Goal: Information Seeking & Learning: Learn about a topic

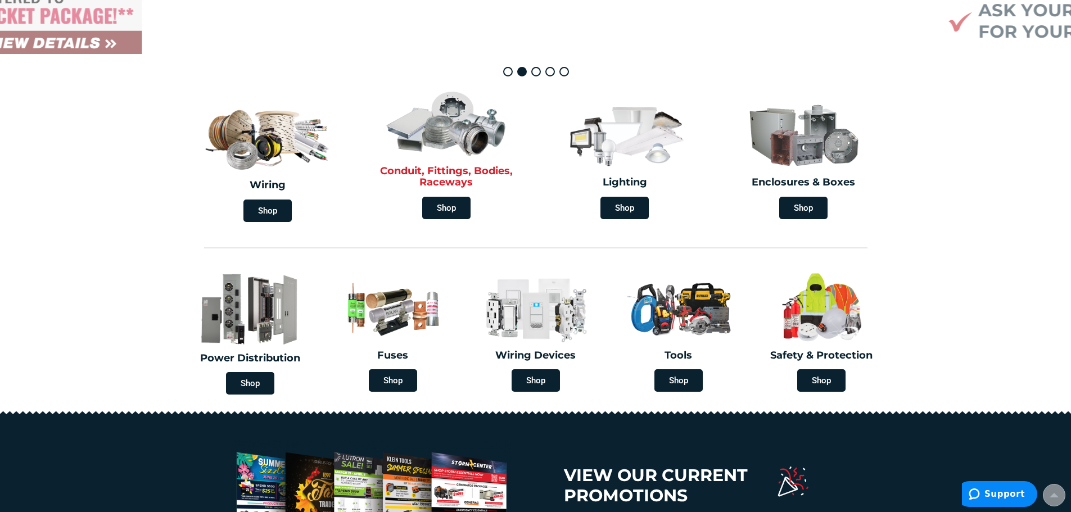
scroll to position [281, 0]
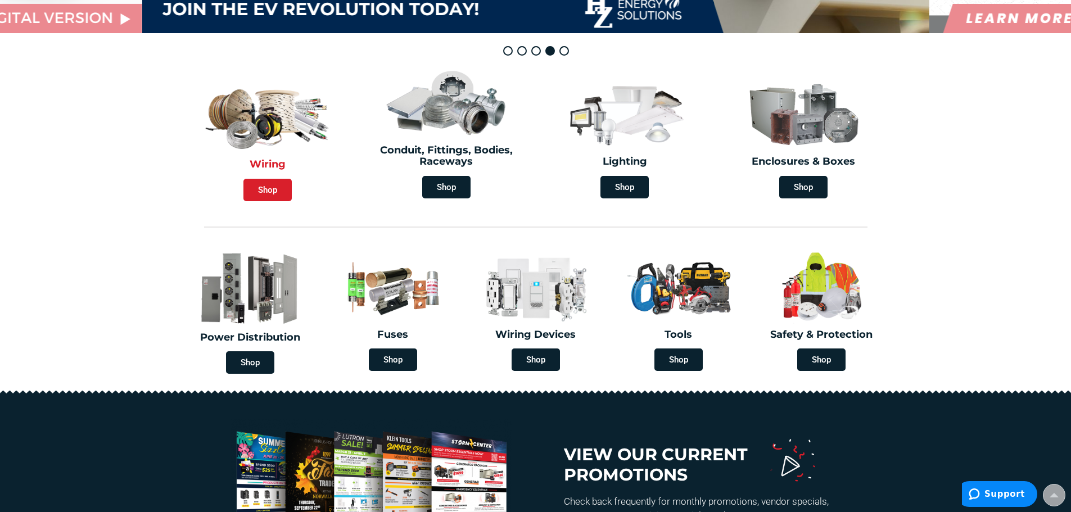
click at [269, 189] on span "Shop" at bounding box center [267, 190] width 48 height 22
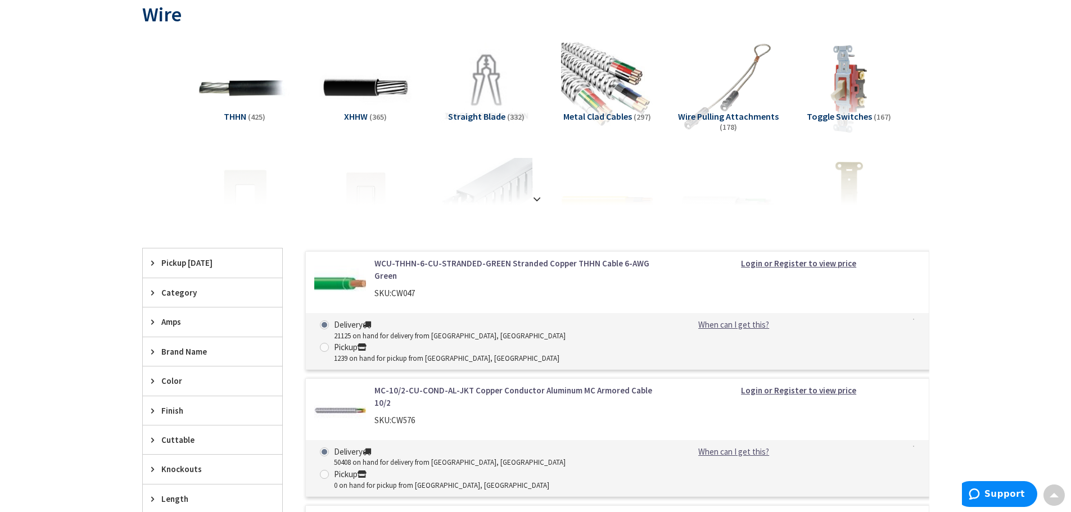
scroll to position [169, 0]
click at [537, 197] on strong at bounding box center [536, 198] width 13 height 12
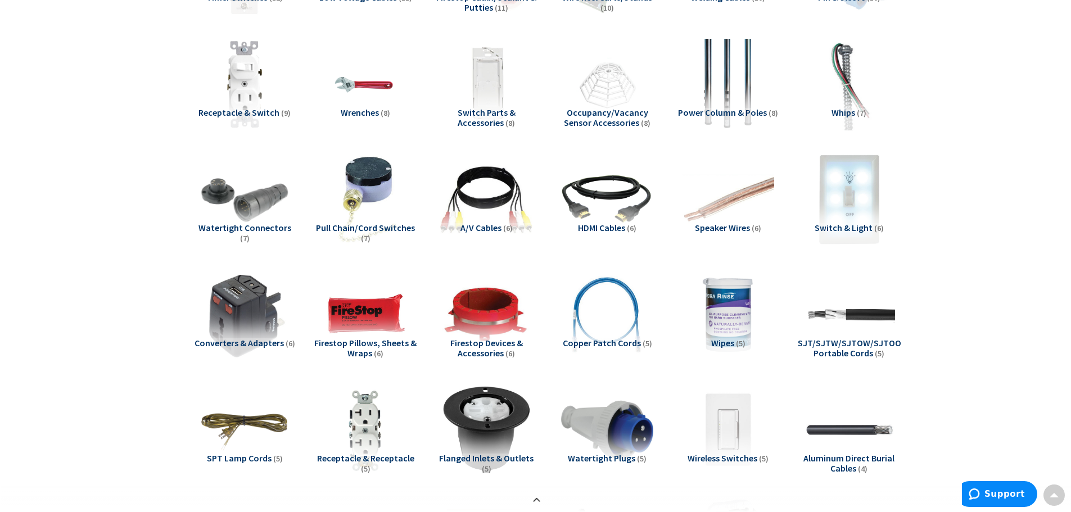
scroll to position [1405, 0]
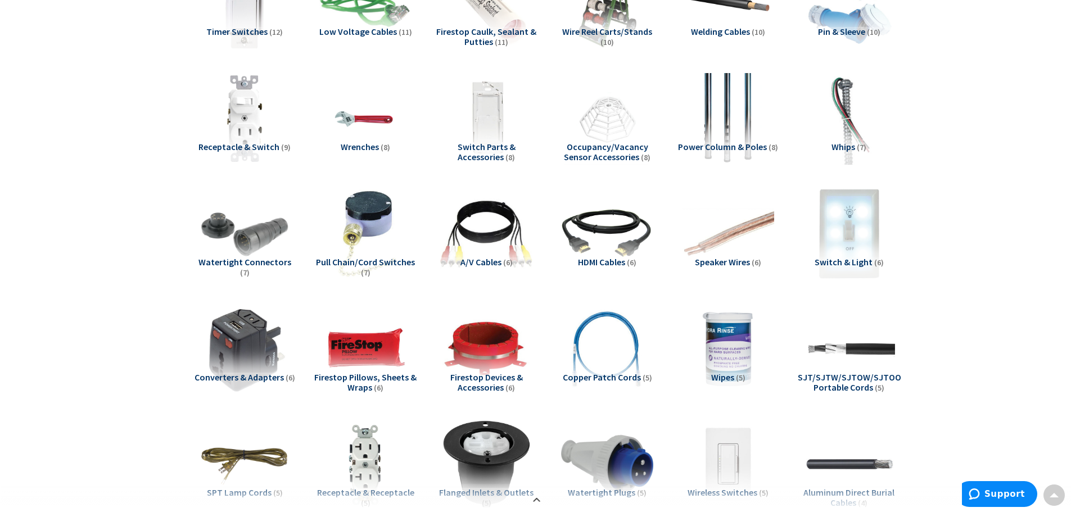
click at [256, 263] on span "Watertight Connectors" at bounding box center [244, 261] width 93 height 11
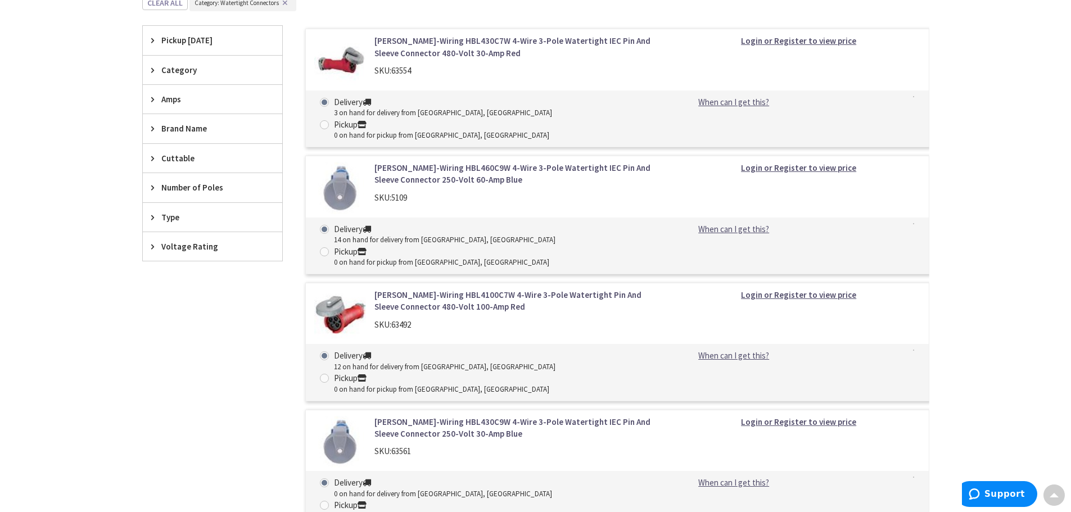
scroll to position [2192, 0]
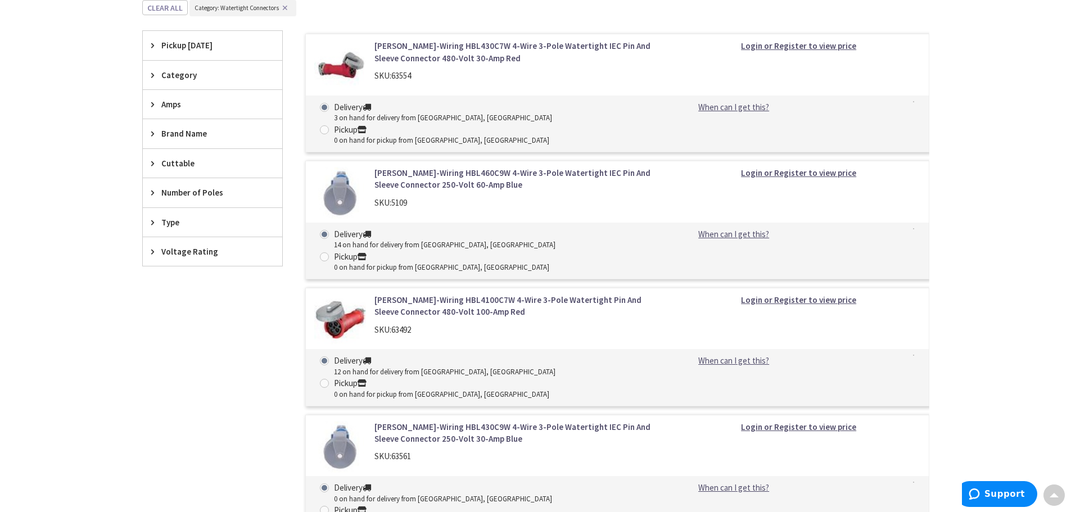
drag, startPoint x: 432, startPoint y: 256, endPoint x: 416, endPoint y: 256, distance: 16.3
click at [416, 294] on link "Hubbell-Wiring HBL4100C7W 4-Wire 3-Pole Watertight Pin And Sleeve Connector 480…" at bounding box center [517, 306] width 286 height 24
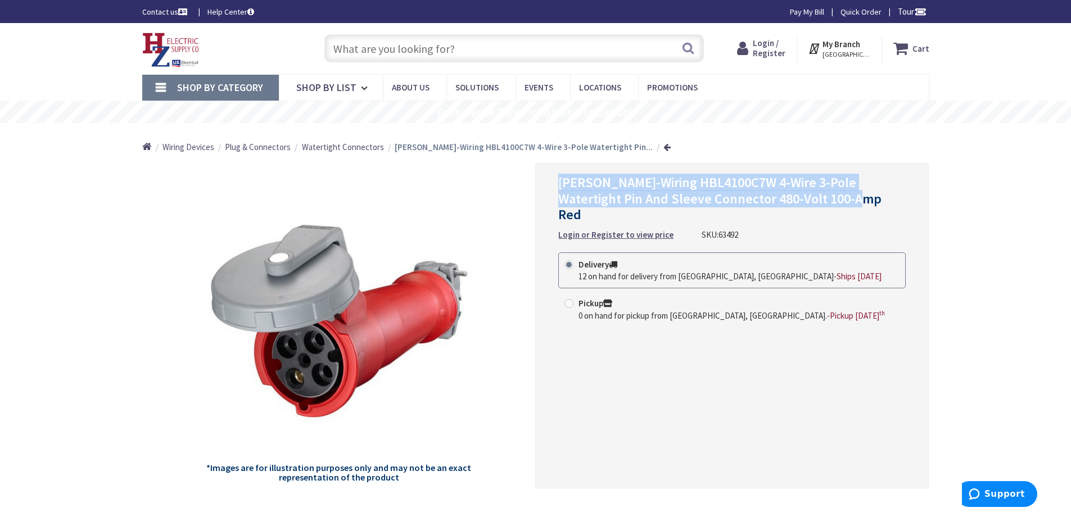
drag, startPoint x: 559, startPoint y: 184, endPoint x: 813, endPoint y: 202, distance: 254.2
click at [813, 202] on span "Hubbell-Wiring HBL4100C7W 4-Wire 3-Pole Watertight Pin And Sleeve Connector 480…" at bounding box center [719, 199] width 323 height 50
copy span "Hubbell-Wiring HBL4100C7W 4-Wire 3-Pole Watertight Pin And Sleeve Connector 480…"
click at [307, 147] on span "Watertight Connectors" at bounding box center [343, 147] width 82 height 11
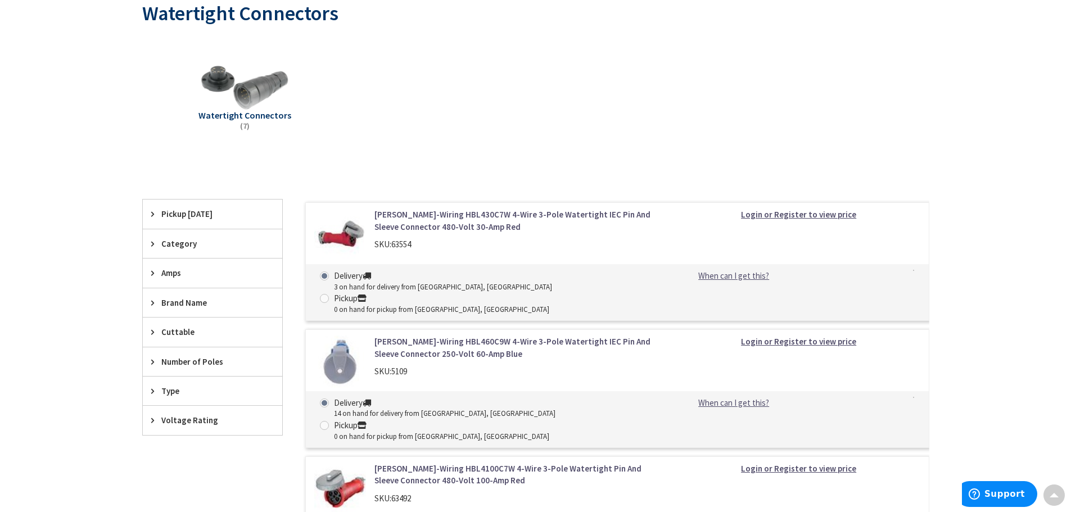
scroll to position [169, 0]
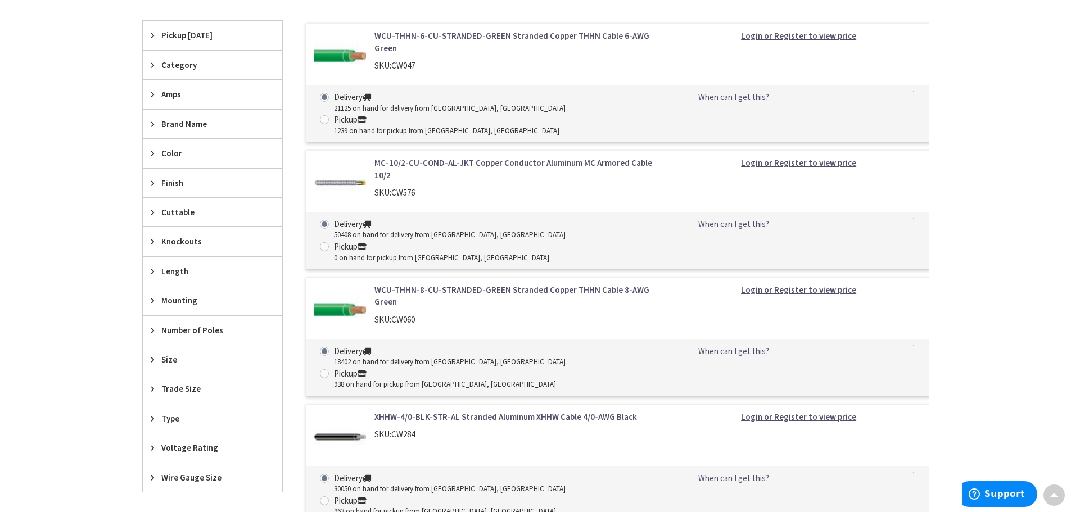
click at [150, 65] on div "Category" at bounding box center [212, 65] width 139 height 29
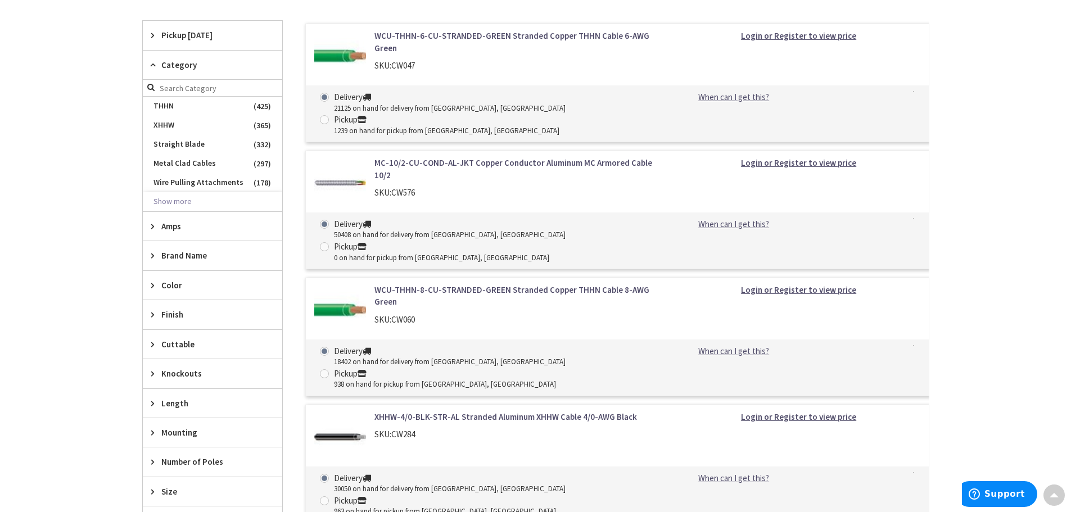
click at [151, 65] on icon at bounding box center [155, 65] width 8 height 8
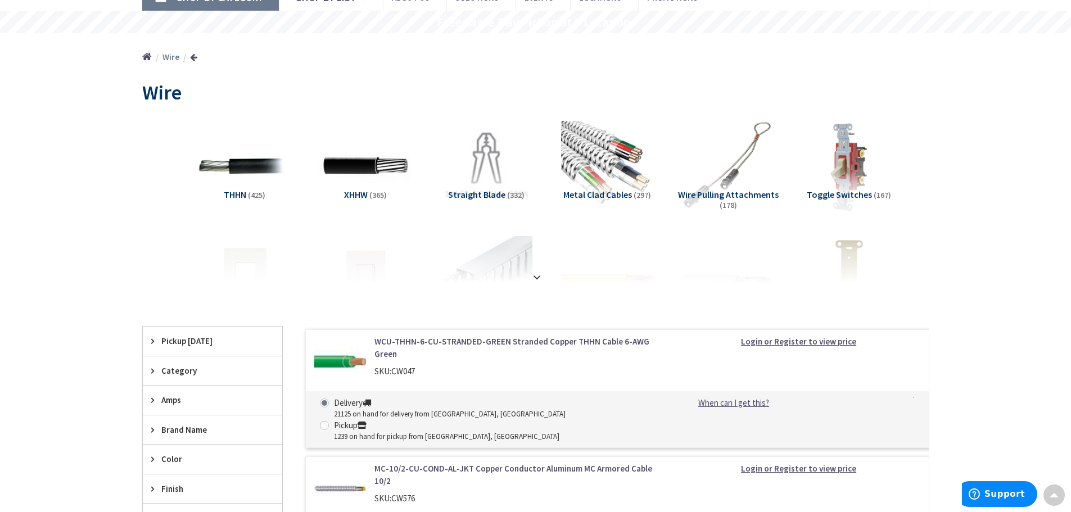
scroll to position [58, 0]
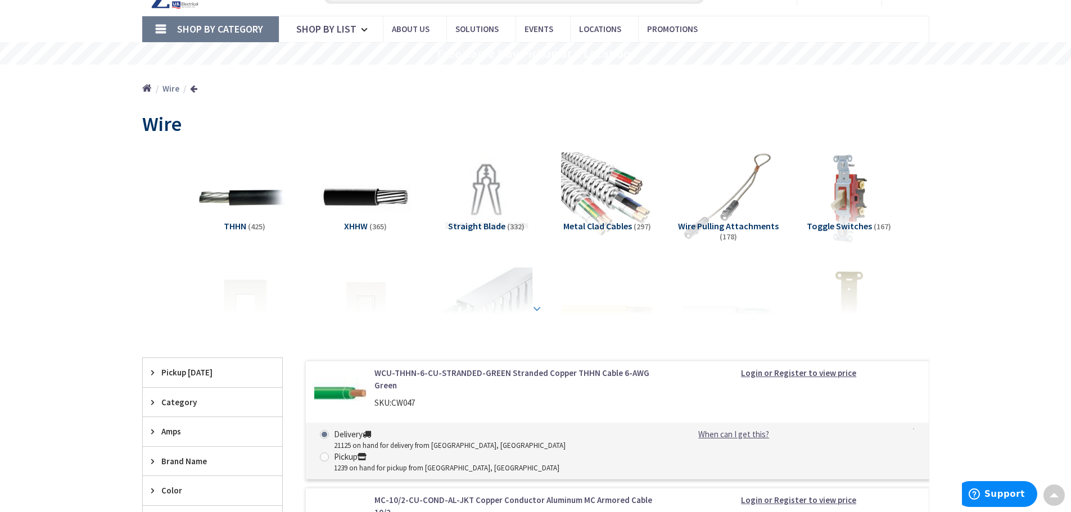
click at [535, 307] on strong at bounding box center [536, 308] width 13 height 12
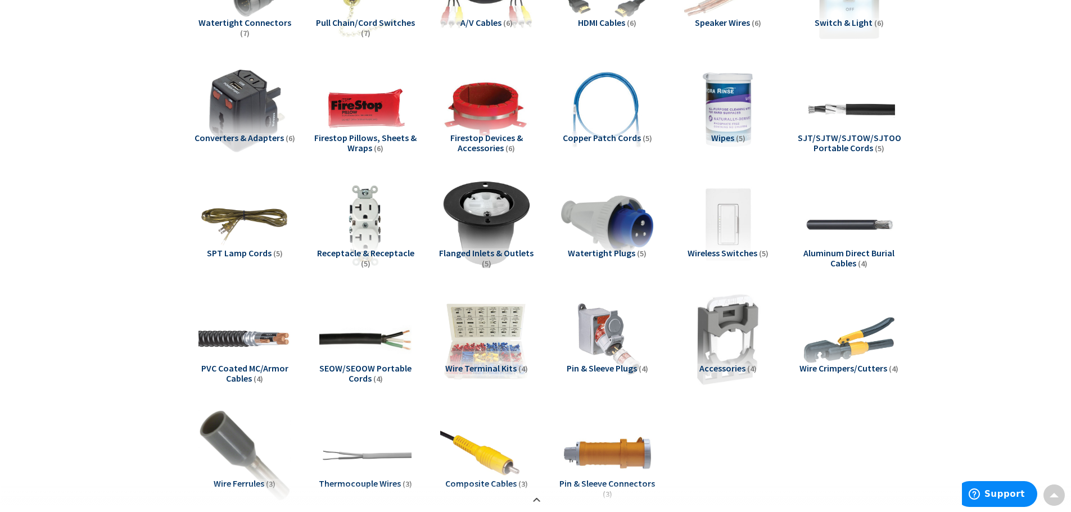
scroll to position [1689, 0]
